Goal: Transaction & Acquisition: Purchase product/service

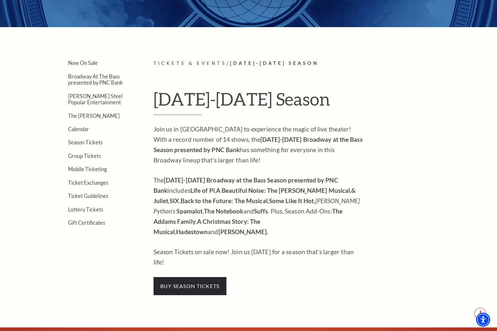
scroll to position [124, 0]
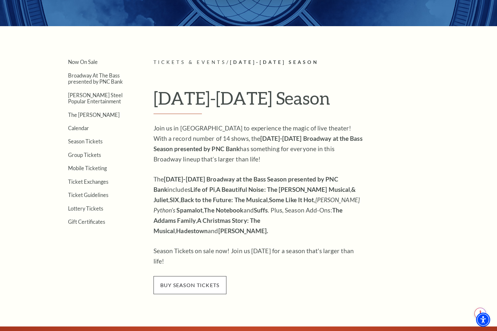
click at [188, 276] on span "buy season tickets" at bounding box center [190, 285] width 73 height 18
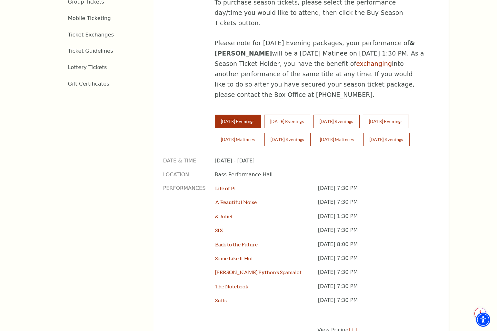
scroll to position [401, 0]
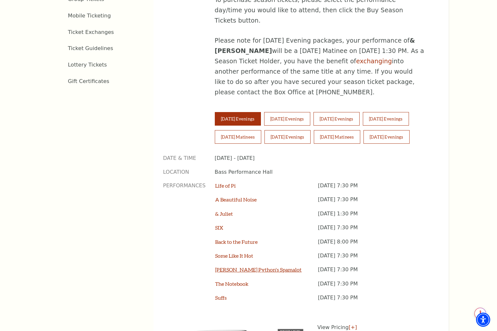
click at [244, 266] on link "[PERSON_NAME] Python's Spamalot" at bounding box center [258, 269] width 87 height 6
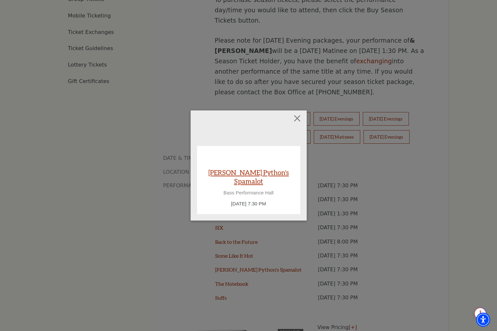
click at [257, 178] on link "[PERSON_NAME] Python's Spamalot" at bounding box center [249, 176] width 90 height 17
click at [162, 211] on div "Empty heading [PERSON_NAME] Python's Spamalot Bass Performance Hall [DATE] 7:30…" at bounding box center [248, 165] width 497 height 331
click at [296, 121] on button "Close" at bounding box center [297, 118] width 12 height 12
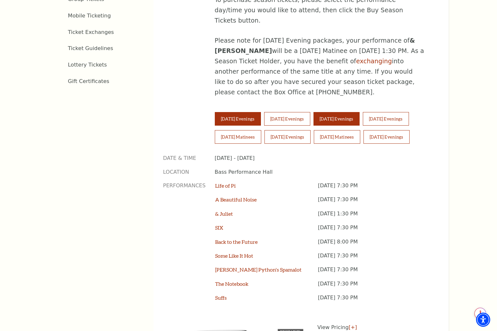
click at [354, 112] on button "[DATE] Evenings" at bounding box center [337, 119] width 46 height 14
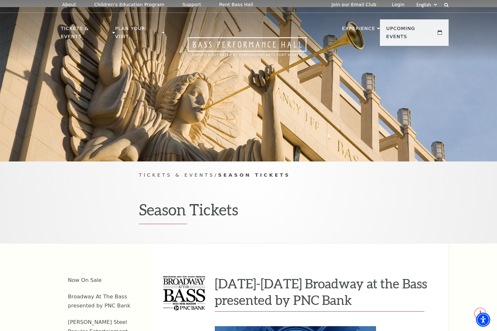
scroll to position [0, 0]
